Goal: Navigation & Orientation: Go to known website

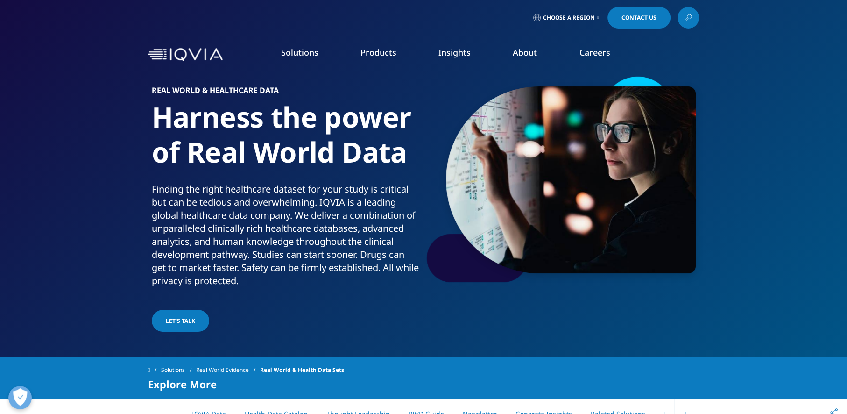
click at [204, 58] on img at bounding box center [185, 55] width 75 height 14
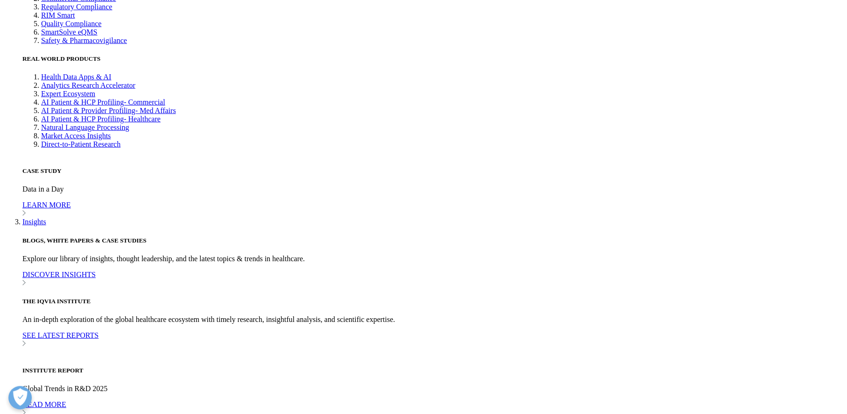
scroll to position [2550, 0]
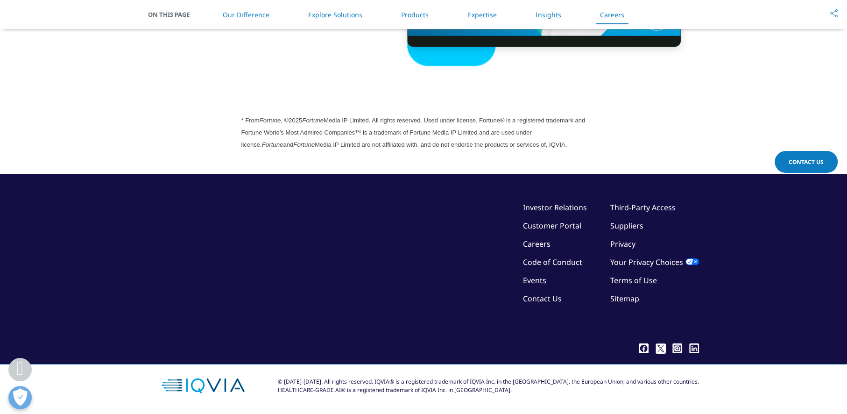
click at [694, 347] on icon ".cls-1{fill:#fff;}" at bounding box center [694, 349] width 10 height 10
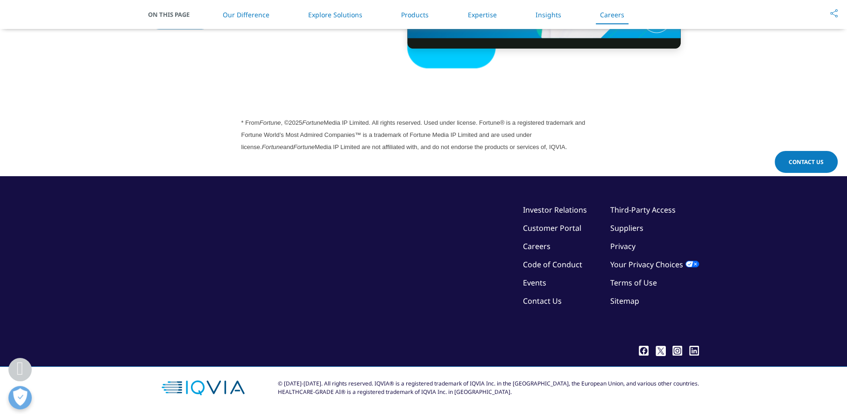
click at [678, 351] on icon at bounding box center [677, 350] width 6 height 6
click at [642, 350] on icon ".cls-1{fill:#fff;}" at bounding box center [644, 351] width 10 height 10
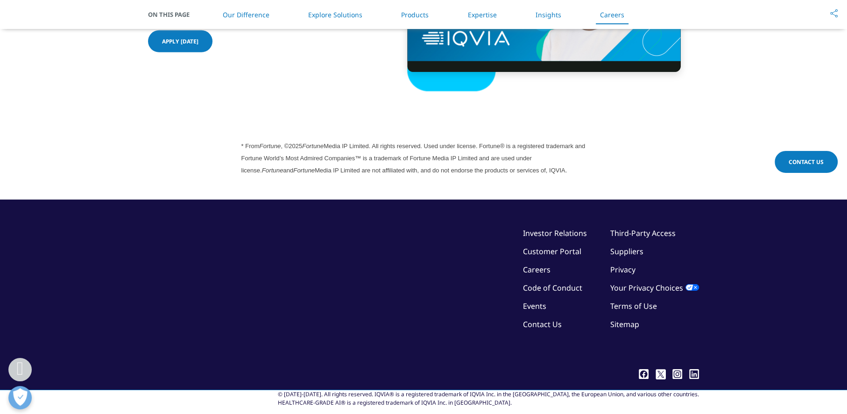
scroll to position [2550, 0]
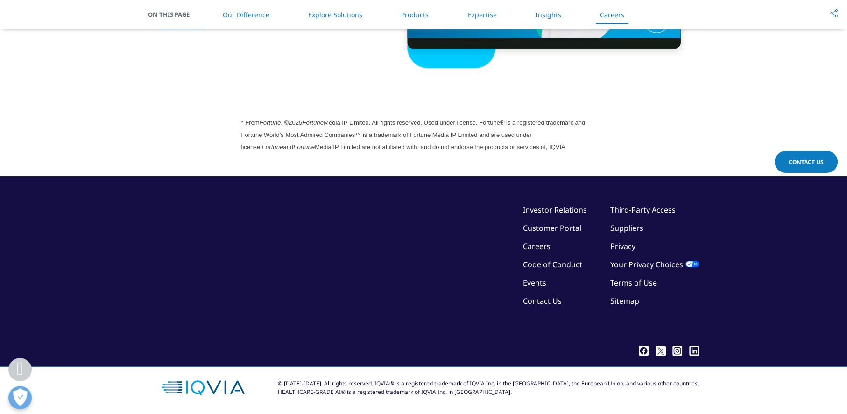
click at [688, 349] on ul ".cls-1{fill:#fff;} .cls-1{fill:#fff;} .cls-1{fill:#fff;}" at bounding box center [669, 351] width 60 height 10
click at [693, 349] on icon at bounding box center [694, 351] width 3 height 4
